Goal: Transaction & Acquisition: Download file/media

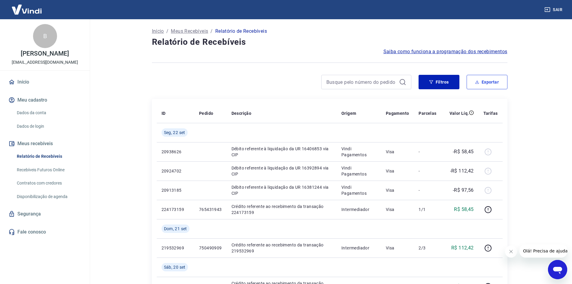
click at [473, 80] on button "Exportar" at bounding box center [487, 82] width 41 height 14
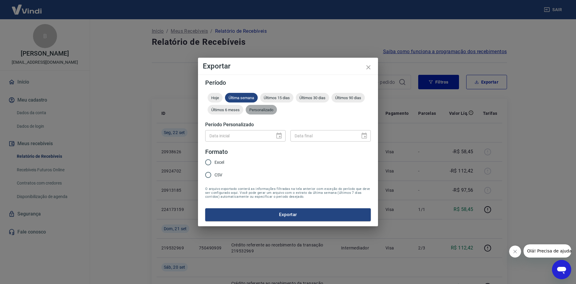
click at [263, 109] on span "Personalizado" at bounding box center [261, 109] width 31 height 5
click at [279, 133] on icon "Choose date" at bounding box center [278, 135] width 5 height 6
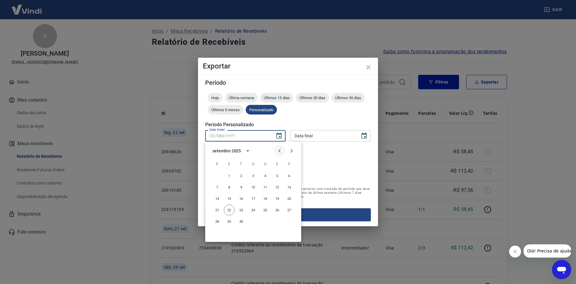
click at [281, 152] on icon "Previous month" at bounding box center [279, 150] width 7 height 7
click at [280, 178] on button "1" at bounding box center [277, 175] width 11 height 11
type input "[DATE]"
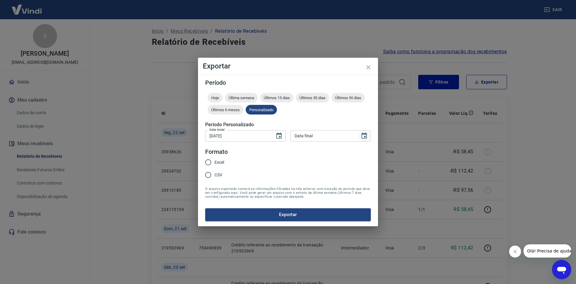
click at [365, 134] on icon "Choose date" at bounding box center [364, 135] width 5 height 6
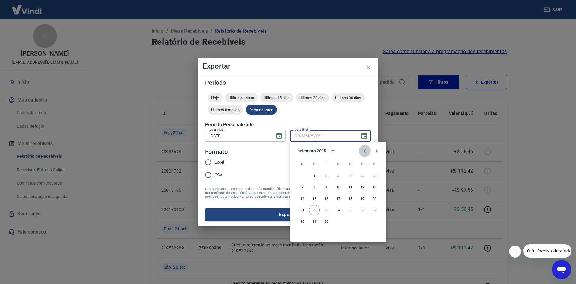
click at [367, 152] on icon "Previous month" at bounding box center [364, 150] width 7 height 7
click at [302, 236] on button "31" at bounding box center [302, 232] width 11 height 11
type input "[DATE]"
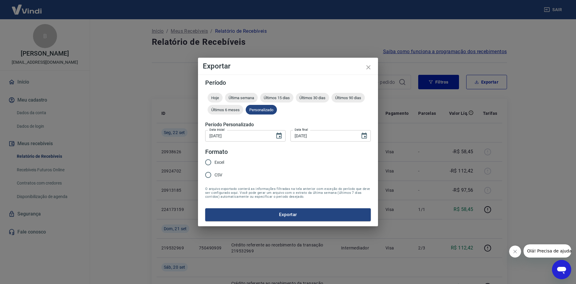
click at [213, 161] on input "Excel" at bounding box center [208, 162] width 13 height 13
radio input "true"
click at [249, 214] on button "Exportar" at bounding box center [288, 214] width 166 height 13
